Goal: Communication & Community: Answer question/provide support

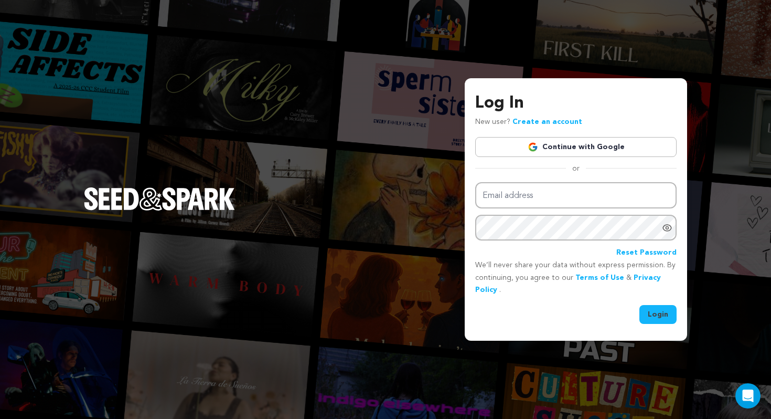
click at [523, 138] on link "Continue with Google" at bounding box center [575, 147] width 201 height 20
click at [511, 147] on link "Continue with Google" at bounding box center [575, 147] width 201 height 20
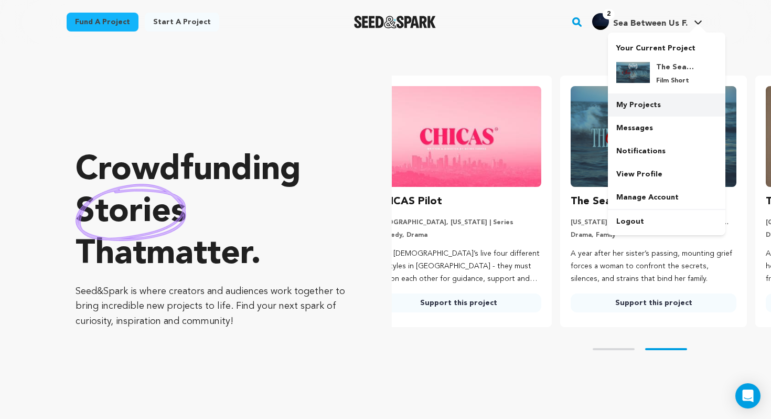
click at [650, 101] on link "My Projects" at bounding box center [667, 104] width 118 height 23
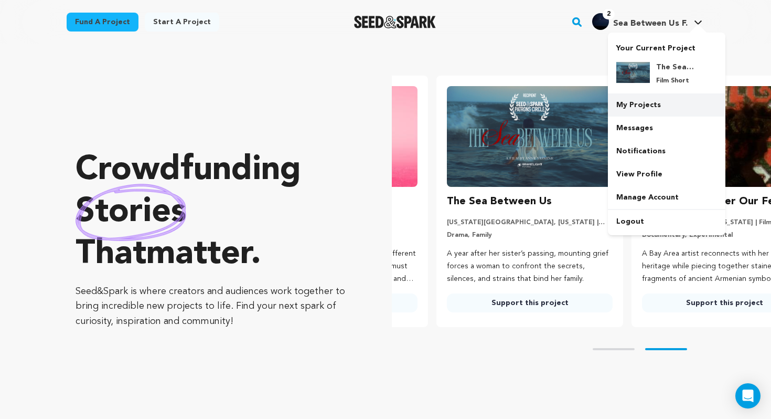
scroll to position [0, 199]
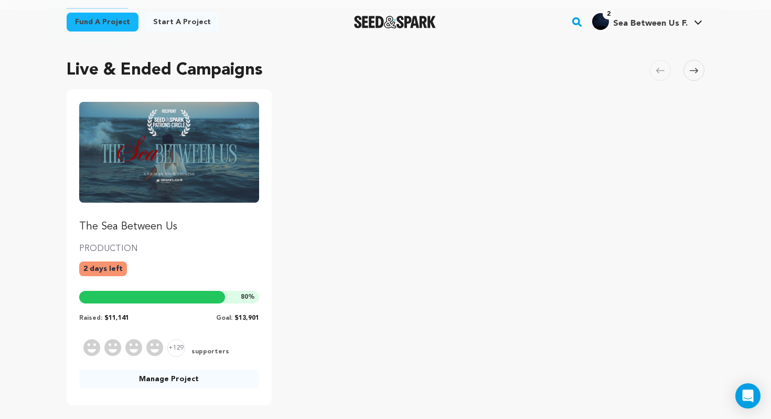
scroll to position [107, 0]
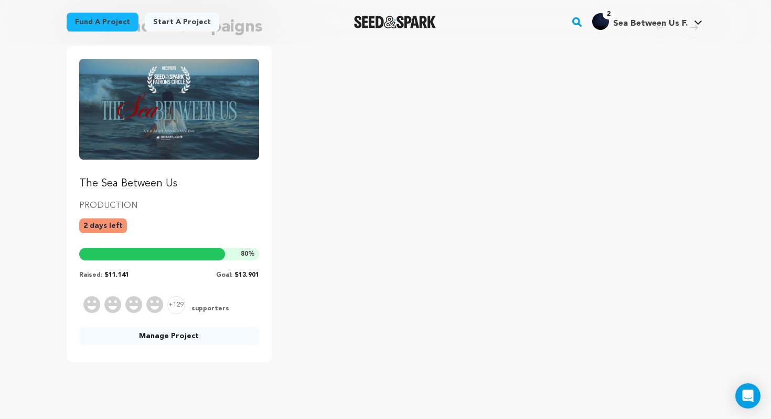
click at [156, 338] on link "Manage Project" at bounding box center [169, 335] width 180 height 19
click at [171, 333] on link "Manage Project" at bounding box center [169, 335] width 180 height 19
click at [185, 169] on link "The Sea Between Us" at bounding box center [169, 125] width 180 height 132
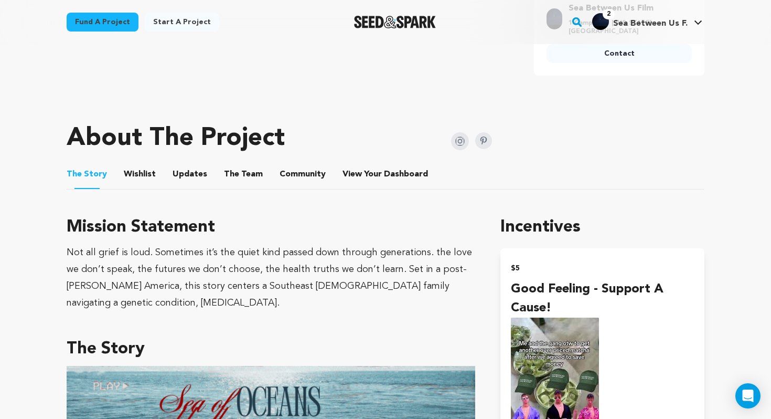
scroll to position [487, 0]
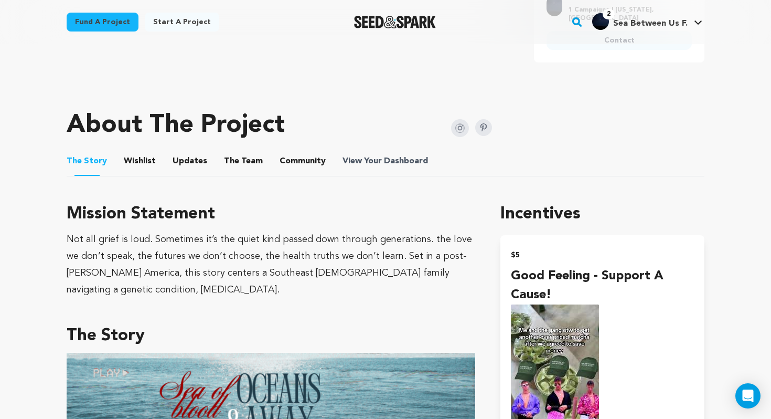
click at [376, 163] on span "View Your Dashboard" at bounding box center [387, 161] width 88 height 13
click at [384, 160] on span "Dashboard" at bounding box center [406, 161] width 44 height 13
click at [388, 161] on span "Dashboard" at bounding box center [406, 161] width 44 height 13
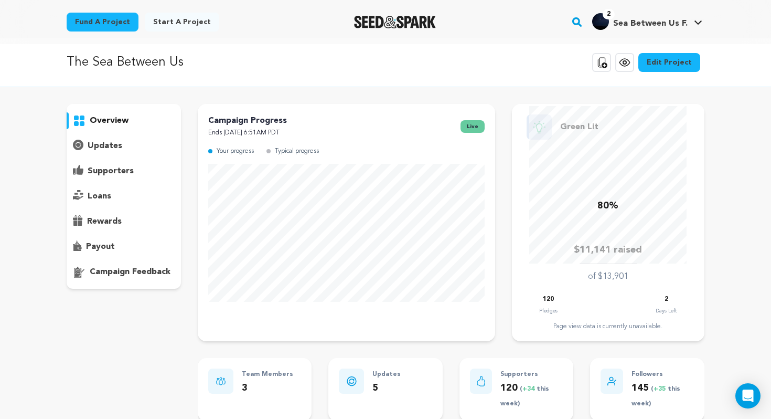
scroll to position [7, 0]
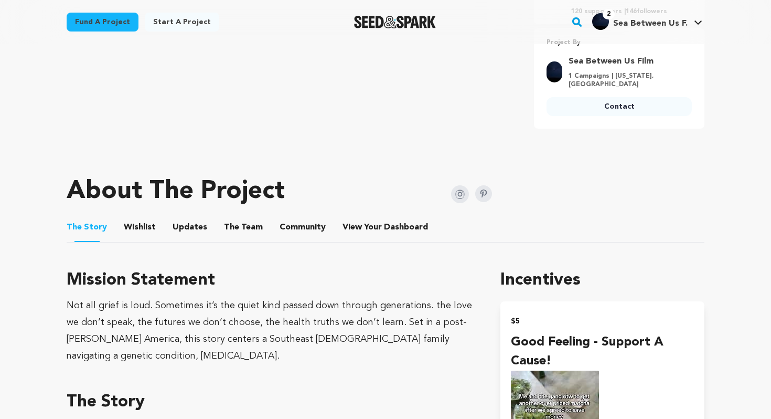
scroll to position [410, 0]
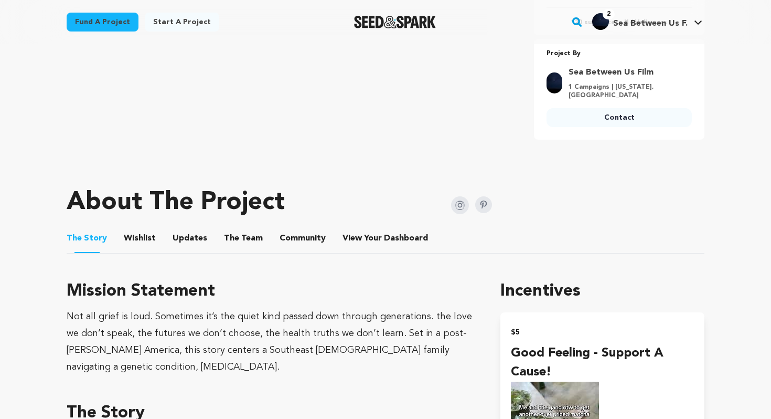
click at [349, 239] on button "View Your Dashboard" at bounding box center [355, 240] width 25 height 25
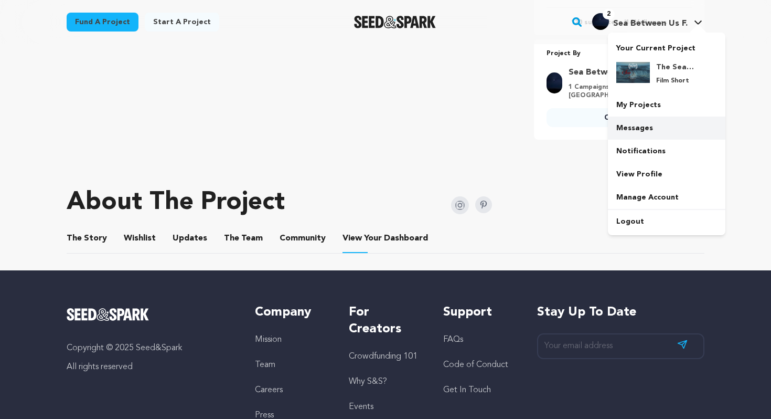
click at [652, 128] on link "Messages" at bounding box center [667, 127] width 118 height 23
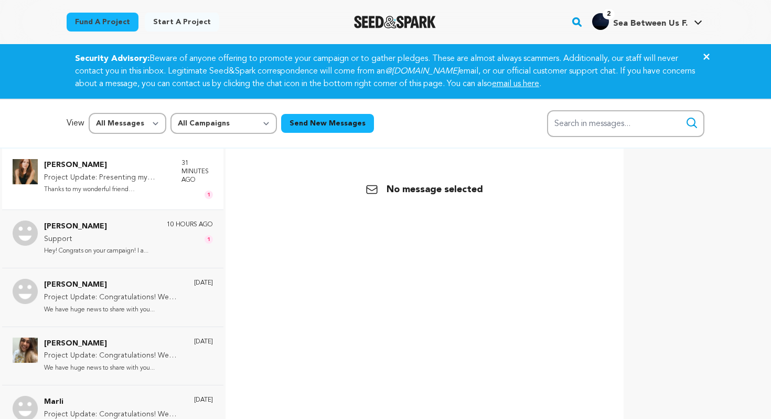
click at [183, 190] on div "31 minutes ago 1" at bounding box center [197, 179] width 31 height 40
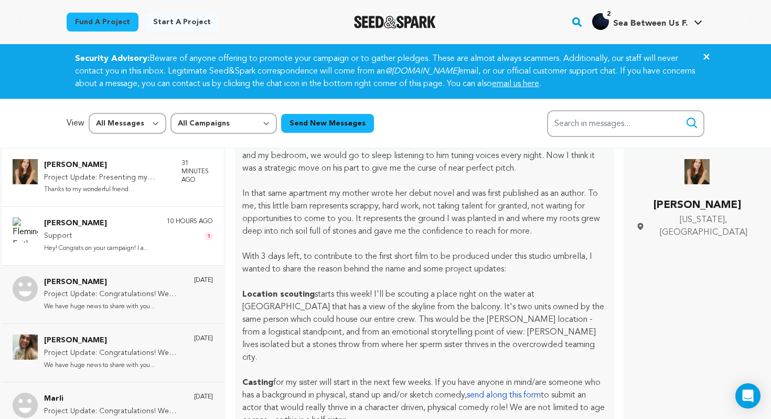
click at [149, 233] on p "Support" at bounding box center [96, 236] width 104 height 13
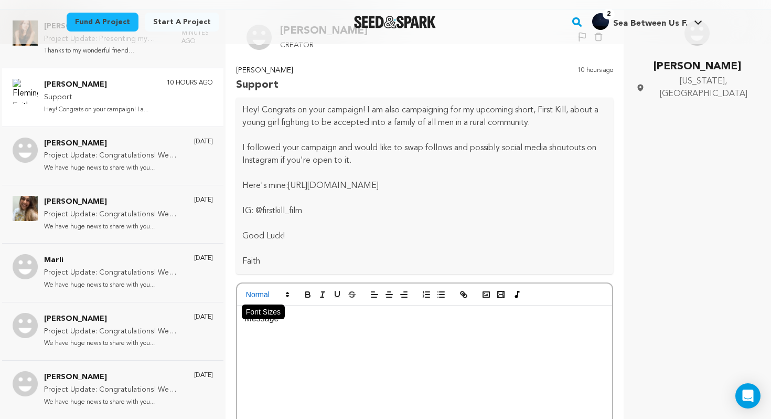
scroll to position [138, 0]
click at [144, 90] on p "[PERSON_NAME]" at bounding box center [96, 85] width 104 height 13
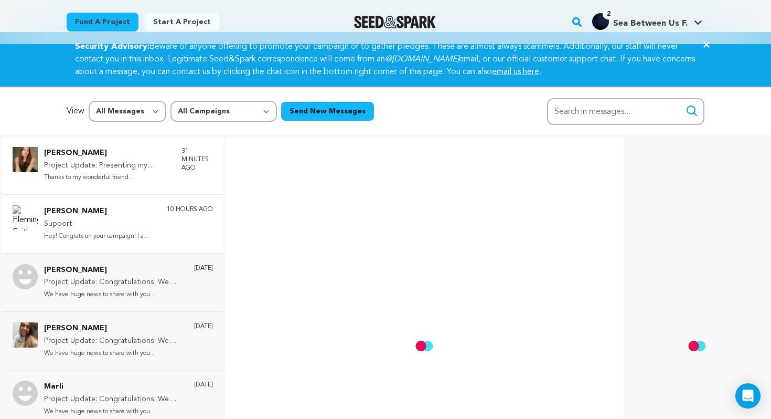
scroll to position [8, 0]
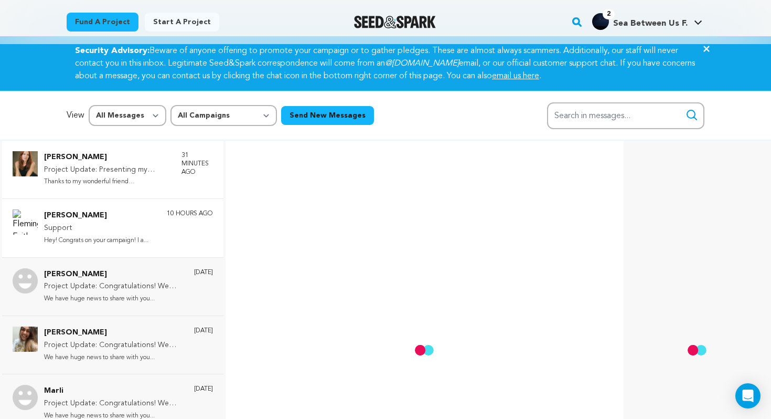
click at [143, 183] on p "Thanks to my wonderful friend [PERSON_NAME]..." at bounding box center [107, 182] width 127 height 12
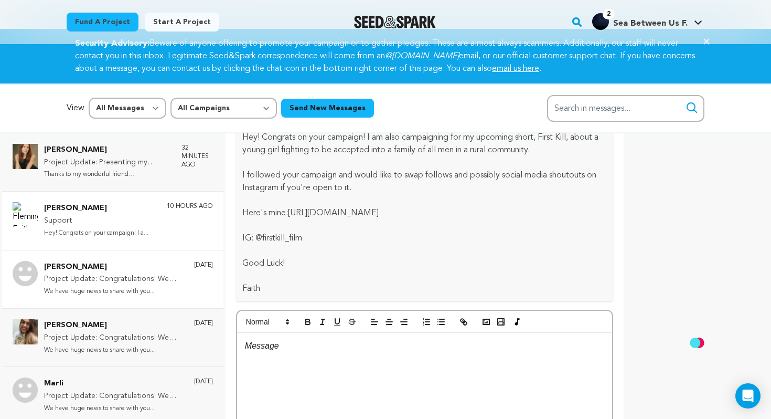
scroll to position [0, 0]
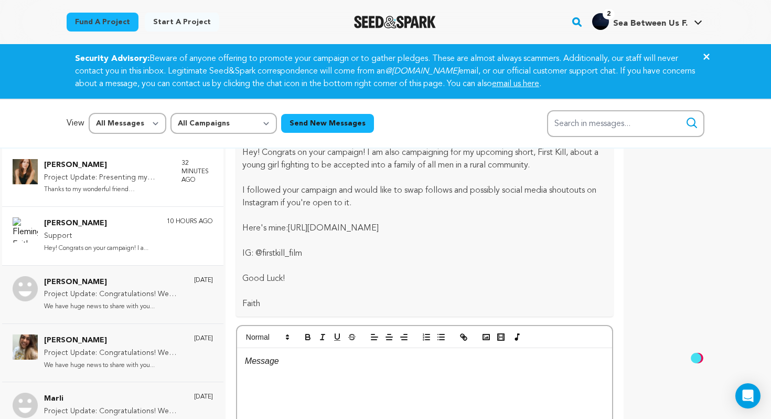
click at [145, 188] on p "Thanks to my wonderful friend [PERSON_NAME]..." at bounding box center [107, 190] width 127 height 12
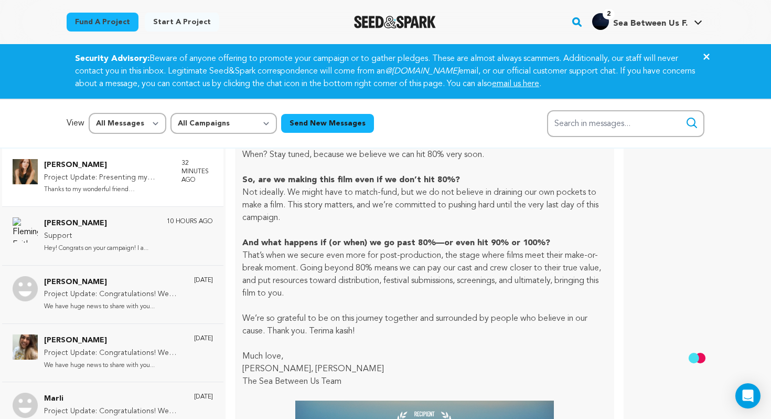
click at [162, 179] on p "Project Update: Presenting my studio logo & project updates!" at bounding box center [107, 178] width 127 height 13
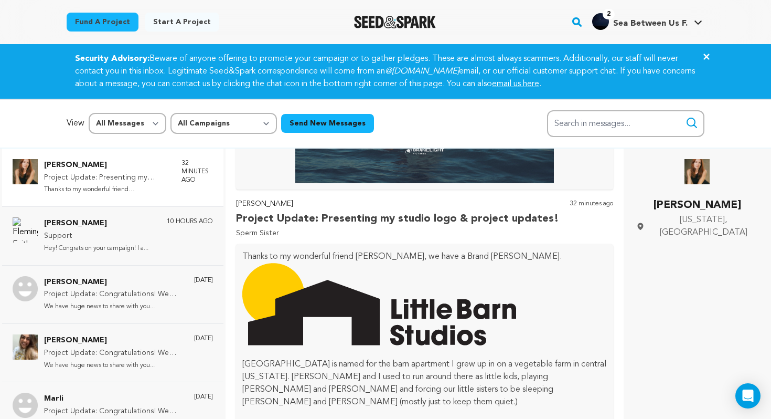
click at [143, 178] on p "Project Update: Presenting my studio logo & project updates!" at bounding box center [107, 178] width 127 height 13
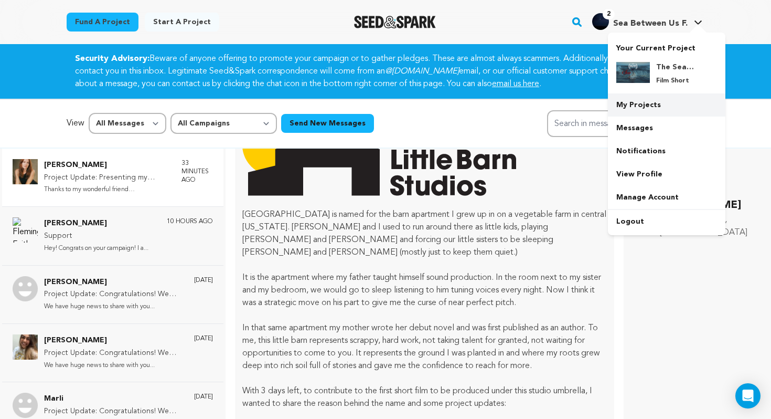
click at [638, 107] on link "My Projects" at bounding box center [667, 104] width 118 height 23
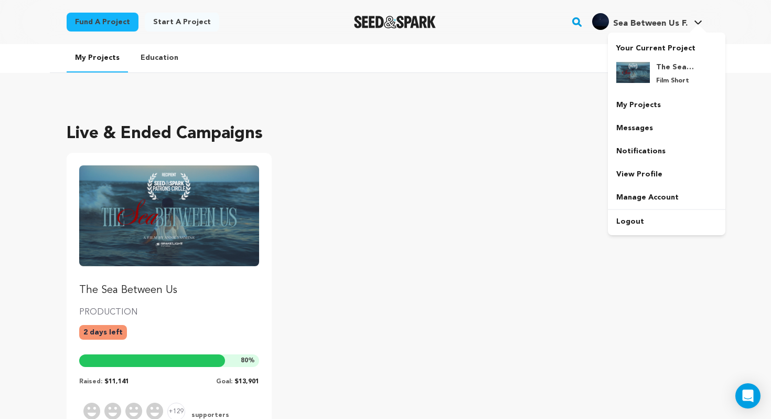
click at [647, 30] on span "Sea Between Us F. Sea Between Us F." at bounding box center [647, 22] width 114 height 22
click at [656, 134] on link "Messages" at bounding box center [667, 127] width 118 height 23
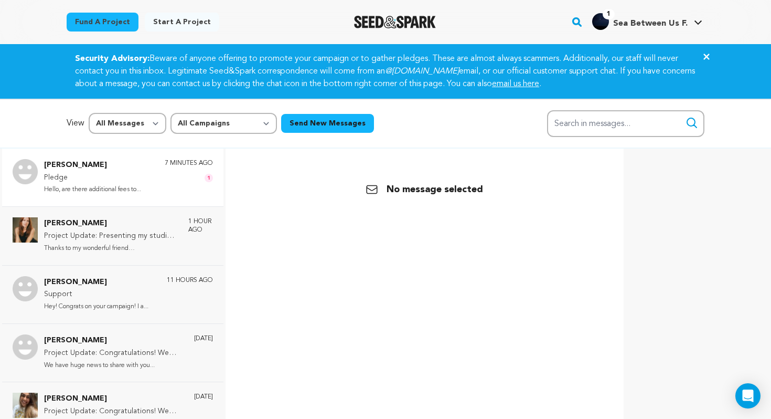
click at [167, 196] on div "[PERSON_NAME] Pledge Hello, are there additional fees to... 7 minutes ago 1" at bounding box center [112, 178] width 221 height 58
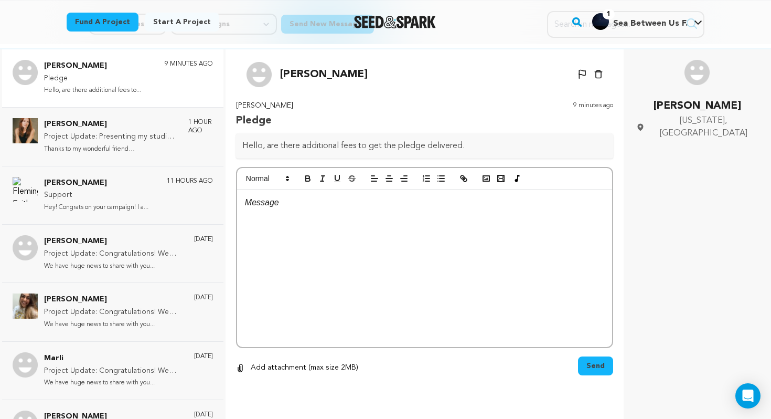
scroll to position [99, 0]
click at [500, 239] on div at bounding box center [424, 268] width 375 height 157
click at [449, 242] on div at bounding box center [424, 268] width 375 height 157
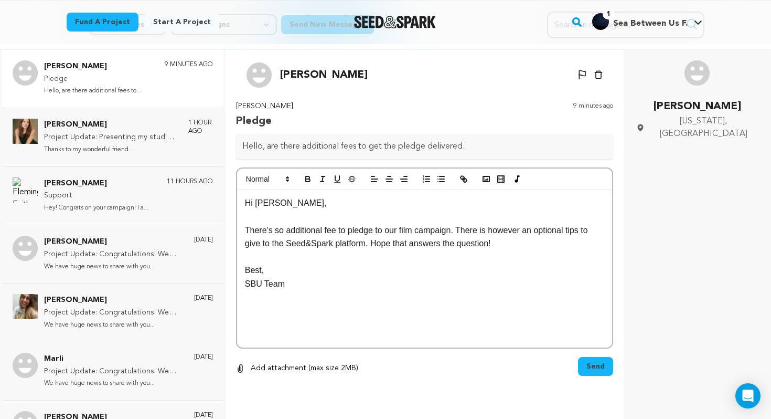
click at [603, 368] on span "Send" at bounding box center [596, 366] width 18 height 10
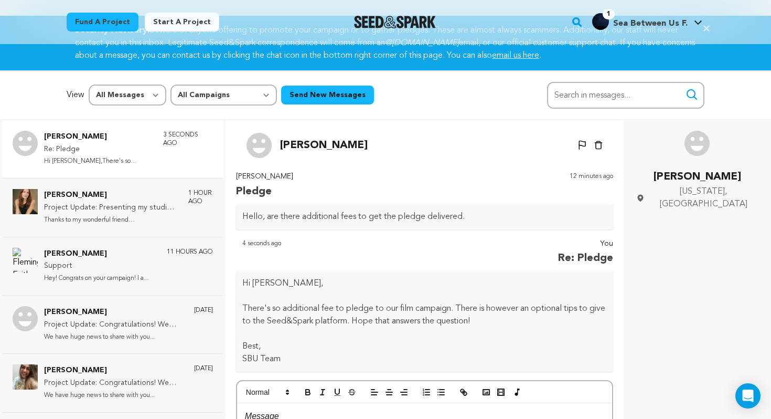
scroll to position [0, 0]
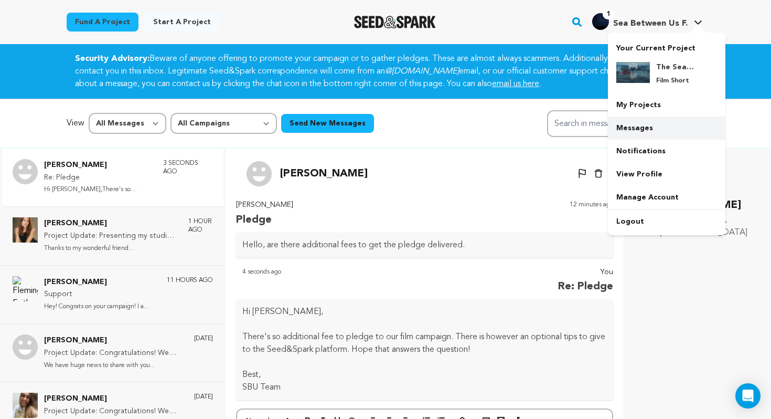
click at [645, 117] on link "Messages" at bounding box center [667, 127] width 118 height 23
click at [650, 129] on link "Messages" at bounding box center [667, 127] width 118 height 23
click at [657, 127] on link "Messages" at bounding box center [667, 127] width 118 height 23
click at [657, 125] on link "Messages" at bounding box center [667, 127] width 118 height 23
